Goal: Find specific page/section: Find specific page/section

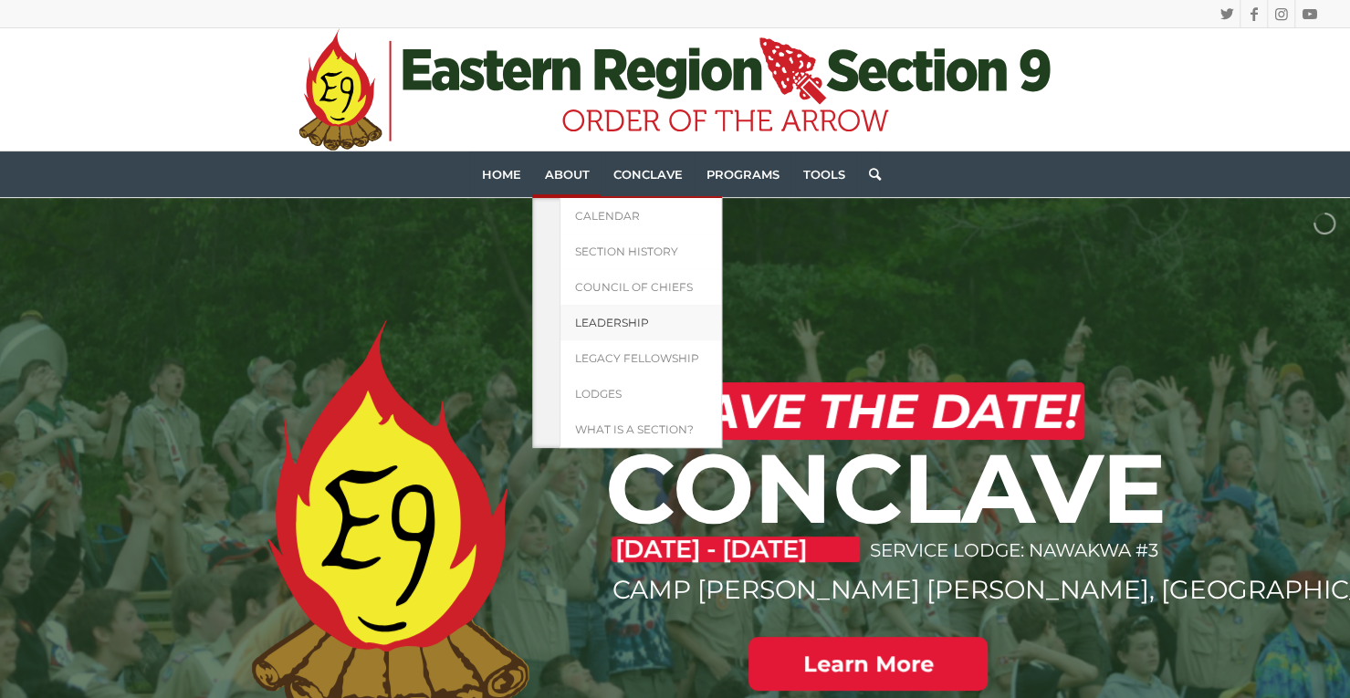
click at [600, 320] on span "Leadership" at bounding box center [611, 323] width 74 height 14
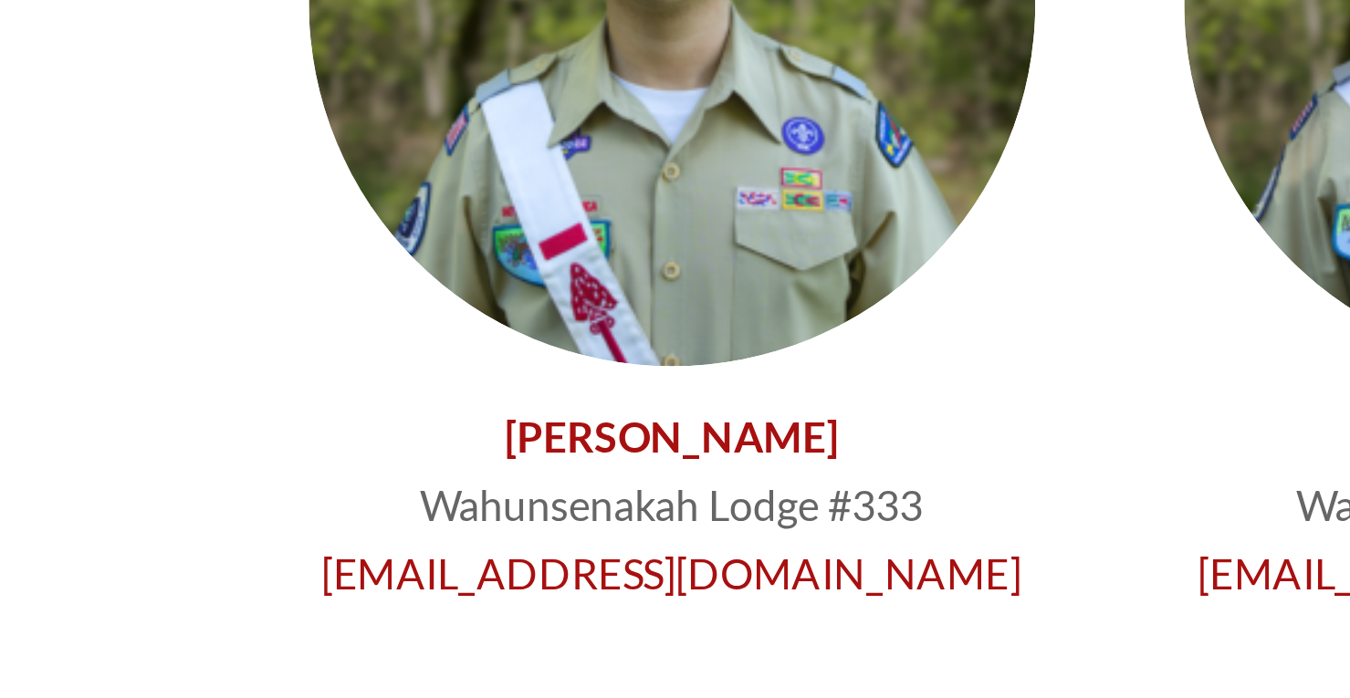
scroll to position [158, 0]
